Goal: Entertainment & Leisure: Consume media (video, audio)

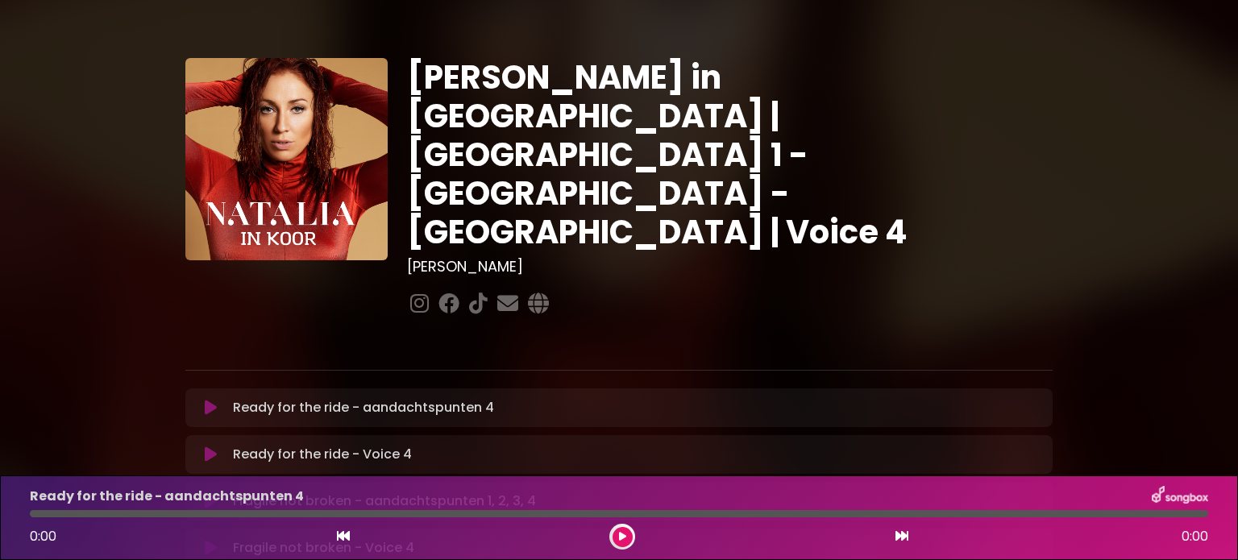
click at [208, 400] on icon at bounding box center [211, 408] width 12 height 16
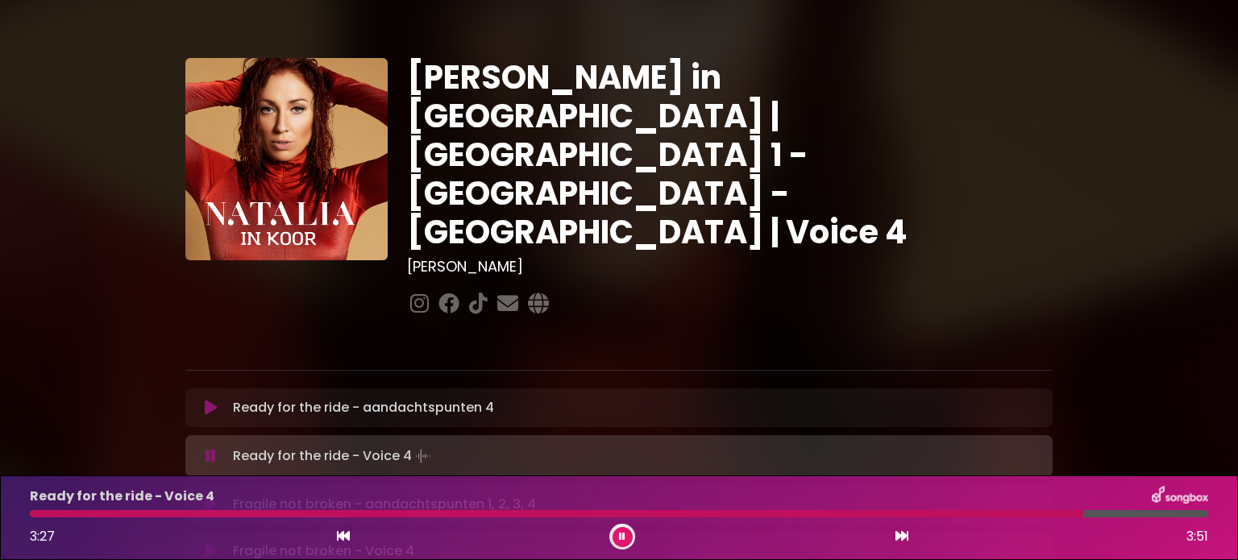
click at [620, 533] on icon at bounding box center [622, 537] width 6 height 10
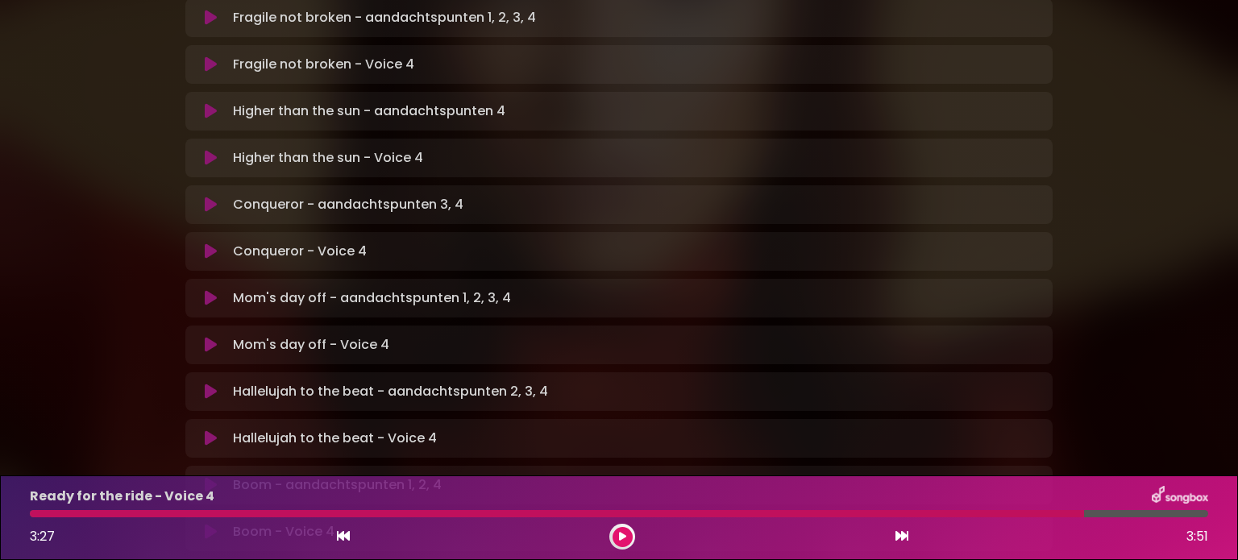
scroll to position [564, 0]
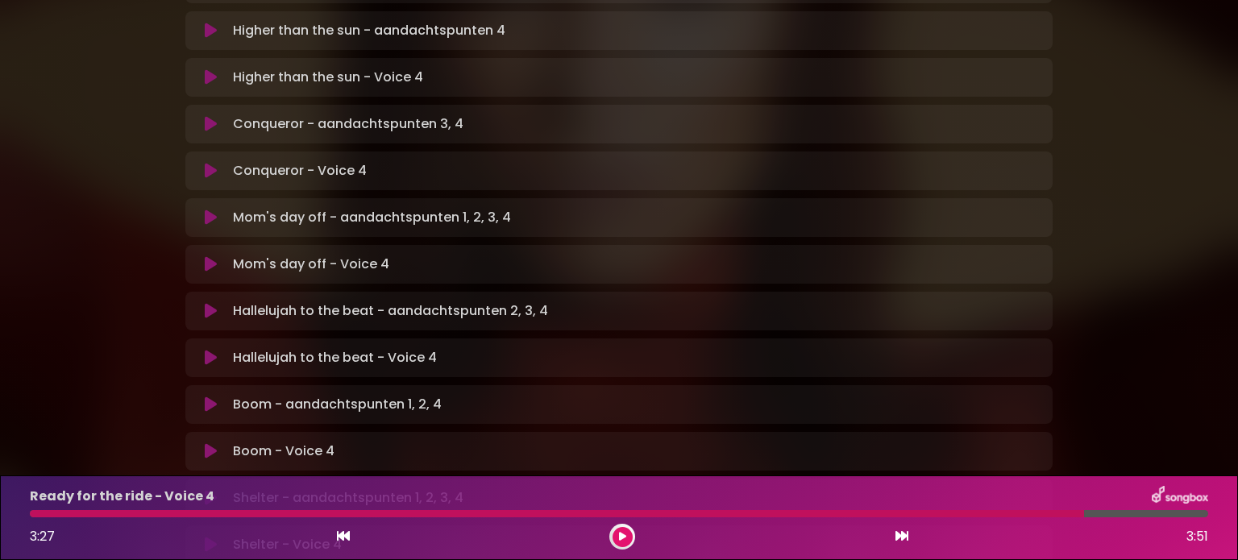
click at [250, 395] on p "Boom - aandachtspunten 1, 2, 4 Loading Track..." at bounding box center [337, 404] width 209 height 19
click at [210, 396] on icon at bounding box center [211, 404] width 12 height 16
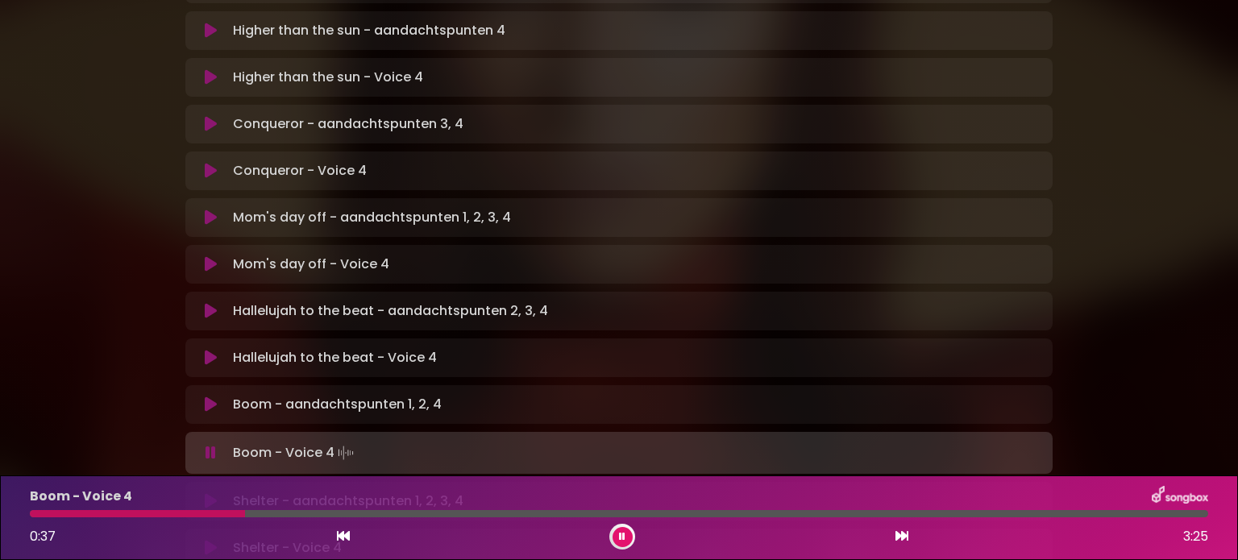
click at [148, 516] on div at bounding box center [137, 513] width 215 height 7
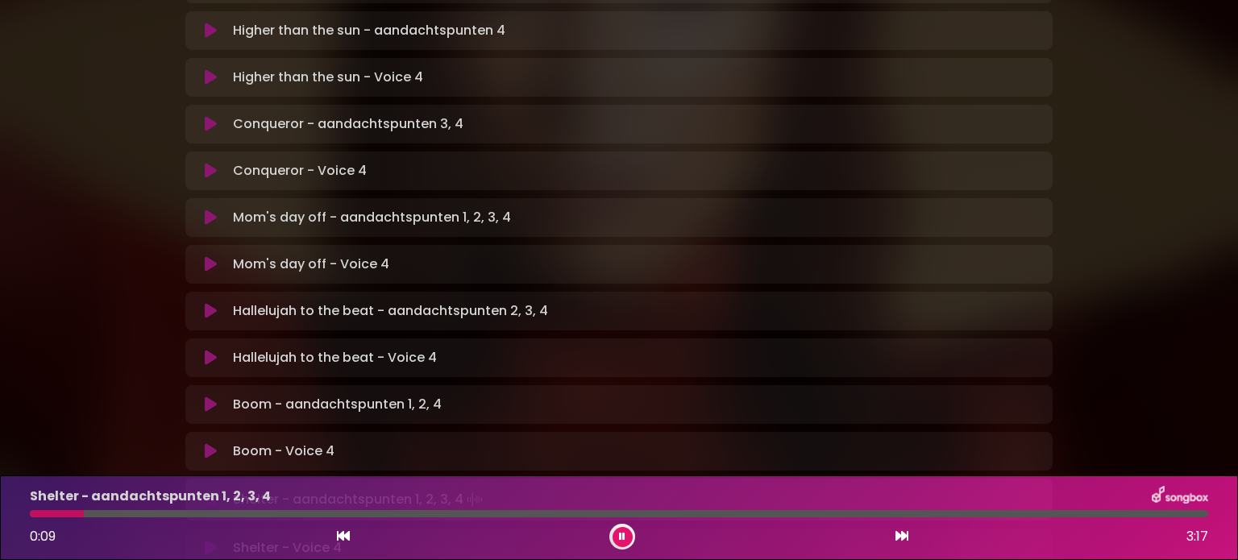
click at [629, 535] on button at bounding box center [622, 537] width 20 height 20
click at [206, 490] on icon at bounding box center [211, 498] width 12 height 16
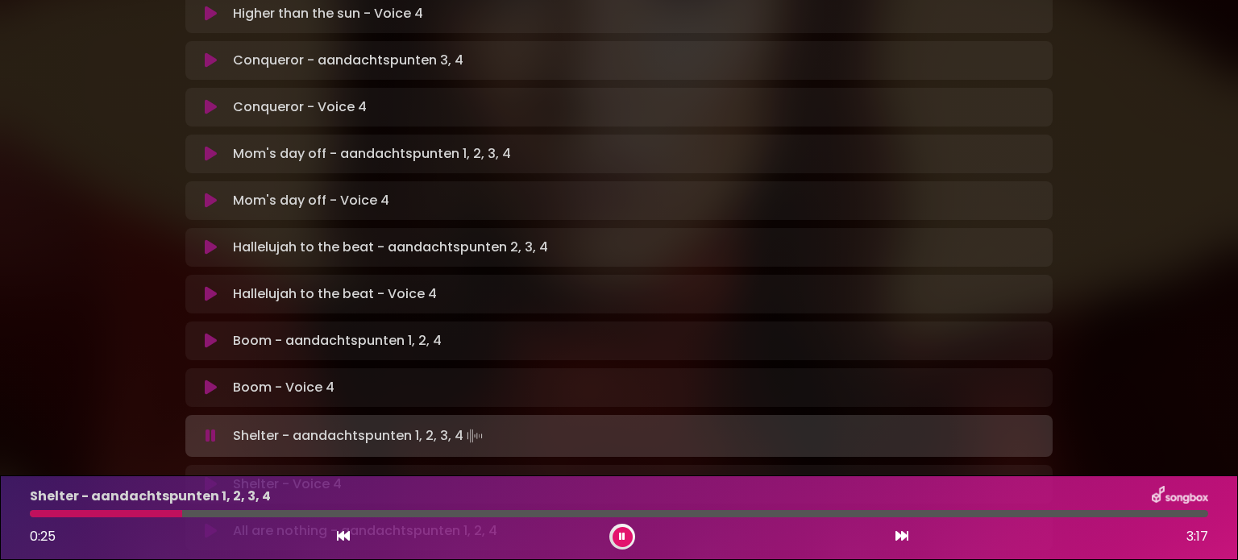
scroll to position [645, 0]
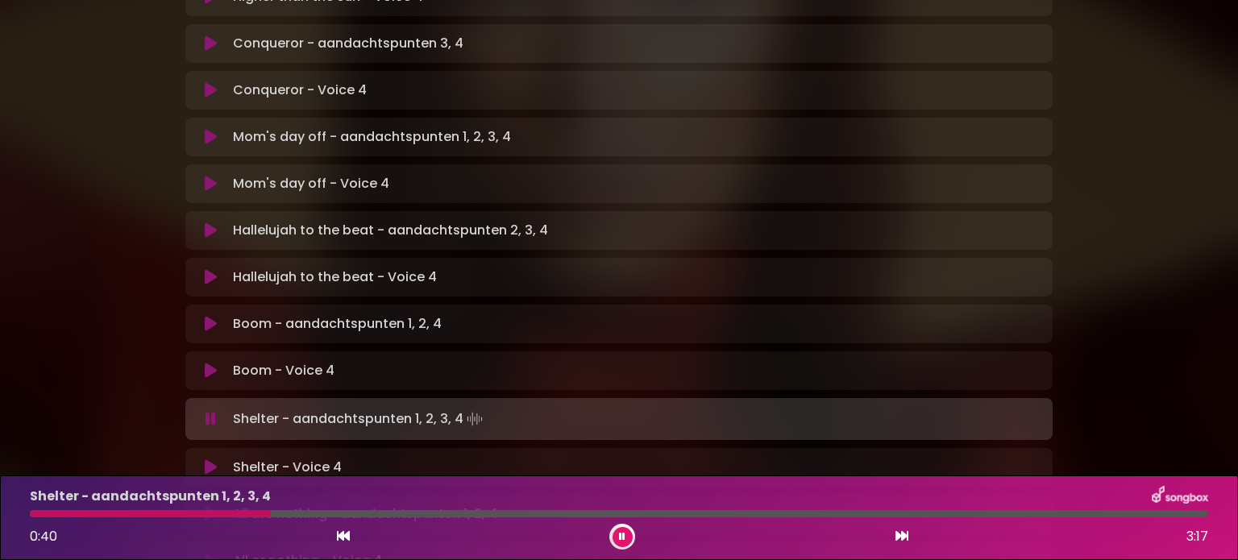
click at [623, 534] on icon at bounding box center [622, 537] width 6 height 10
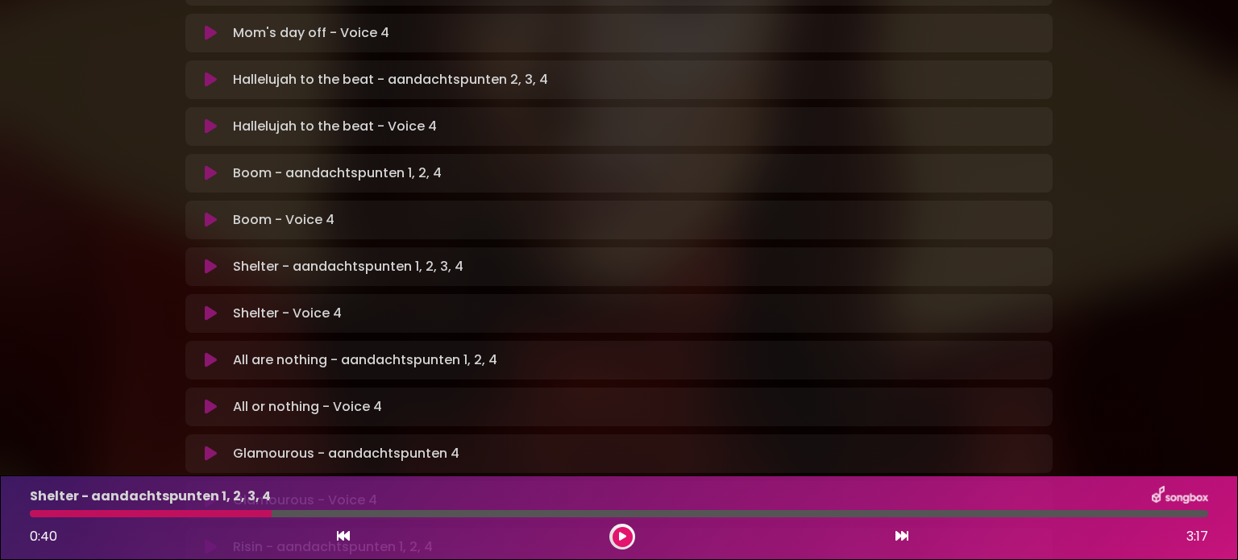
scroll to position [806, 0]
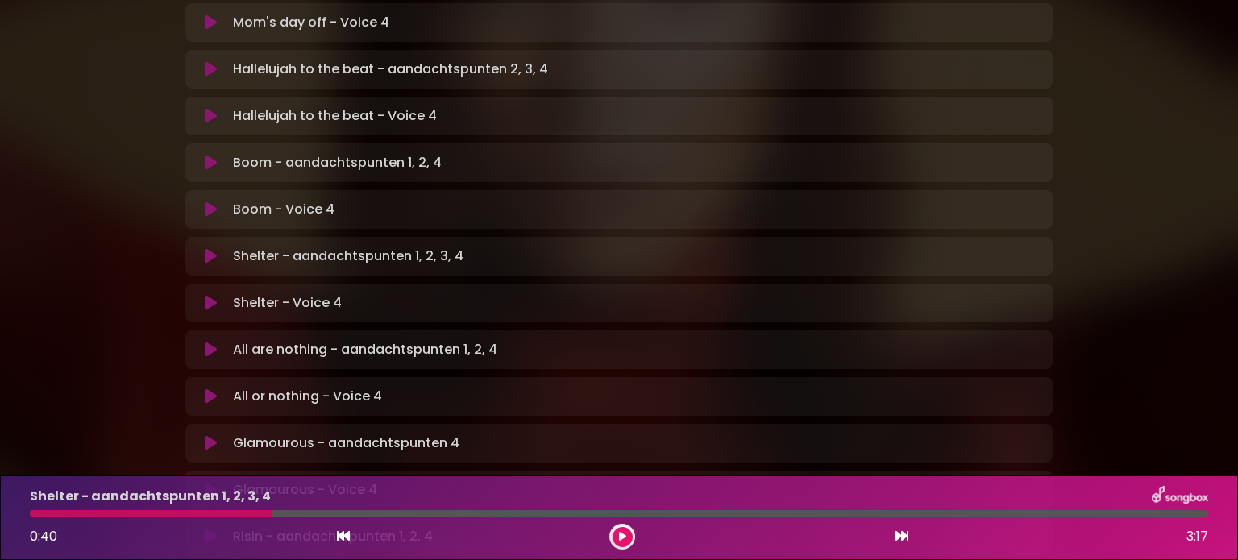
click at [206, 295] on icon at bounding box center [211, 303] width 12 height 16
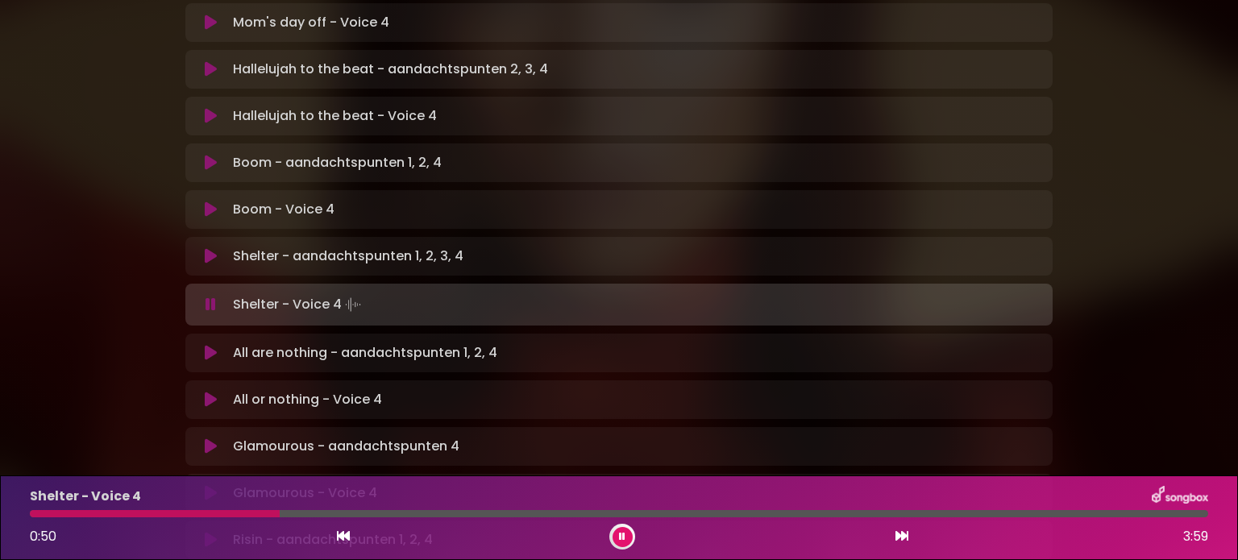
click at [54, 513] on div at bounding box center [155, 513] width 250 height 7
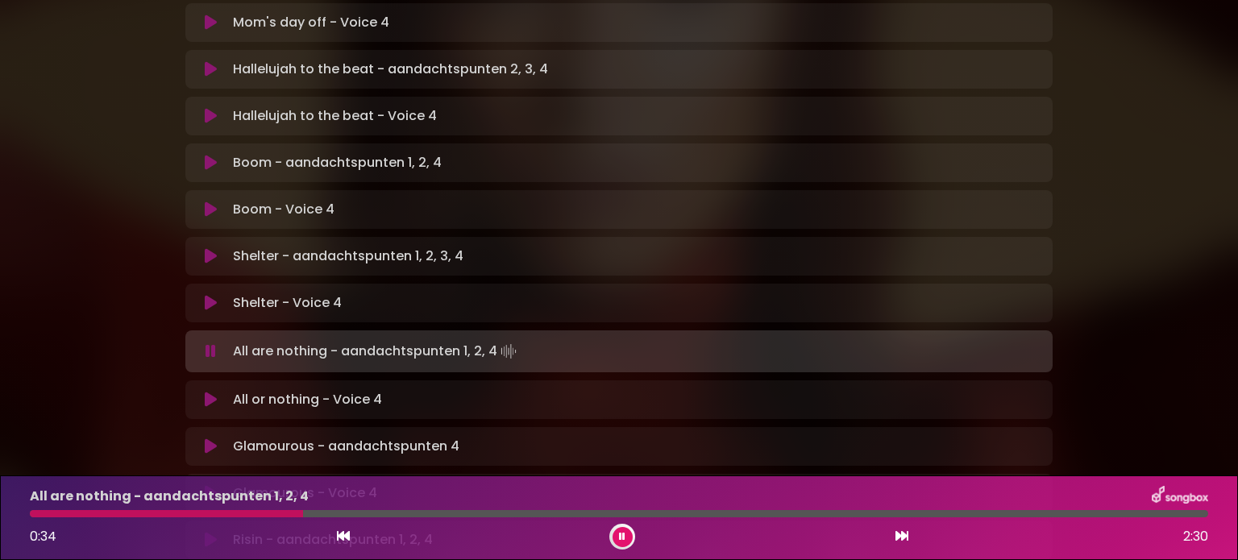
click at [34, 513] on div at bounding box center [166, 513] width 273 height 7
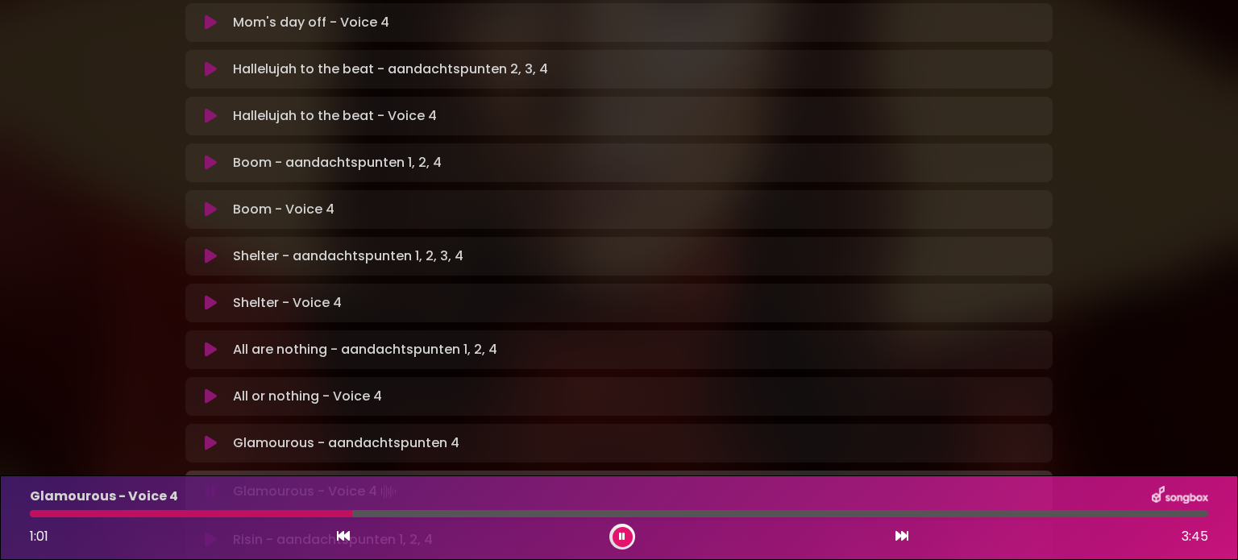
click at [271, 512] on div at bounding box center [191, 513] width 322 height 7
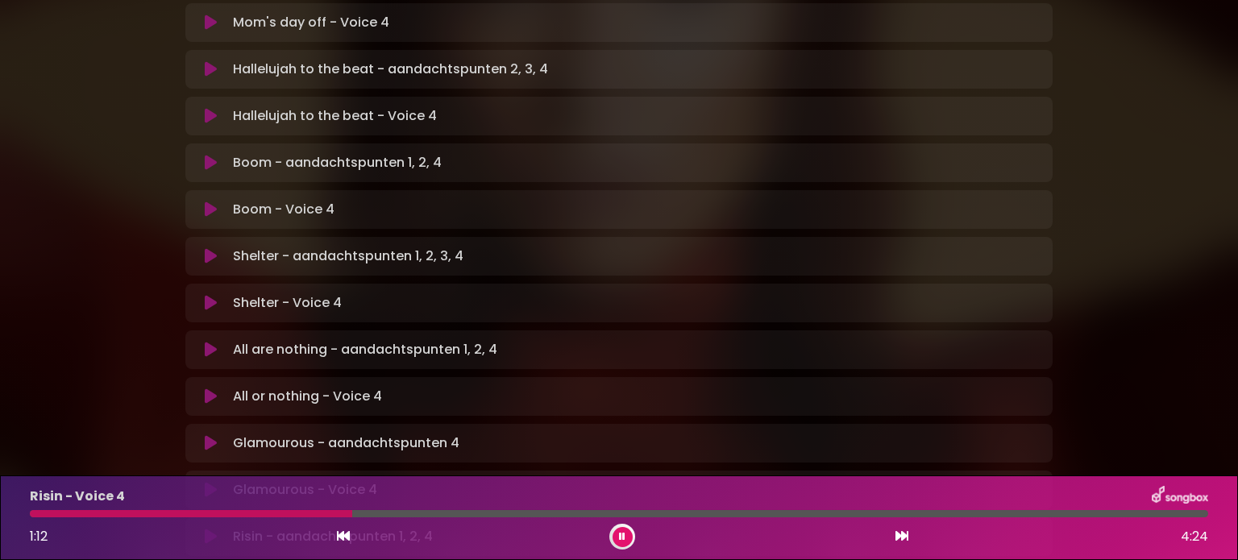
click at [277, 512] on div at bounding box center [191, 513] width 322 height 7
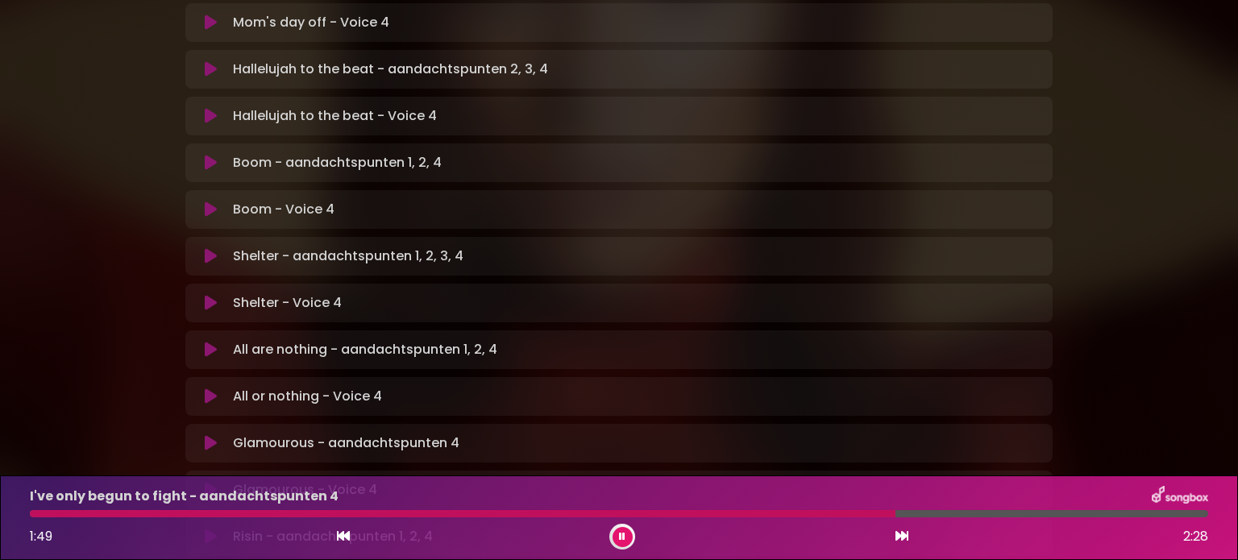
click at [620, 538] on icon at bounding box center [622, 537] width 6 height 10
click at [622, 537] on icon at bounding box center [622, 537] width 7 height 10
